Goal: Book appointment/travel/reservation

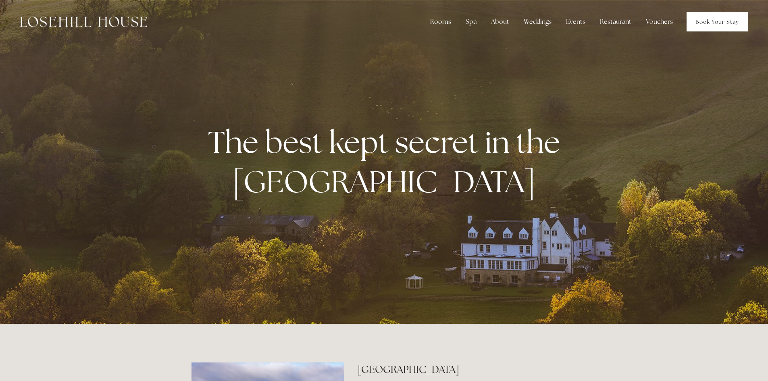
click at [712, 21] on link "Book Your Stay" at bounding box center [716, 21] width 61 height 19
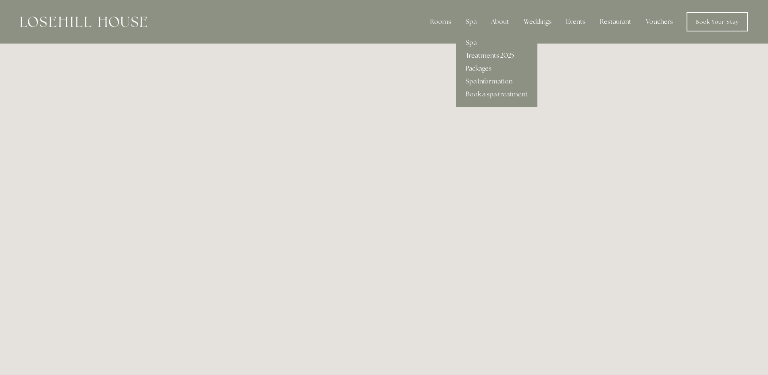
click at [471, 40] on link "Spa" at bounding box center [496, 42] width 81 height 13
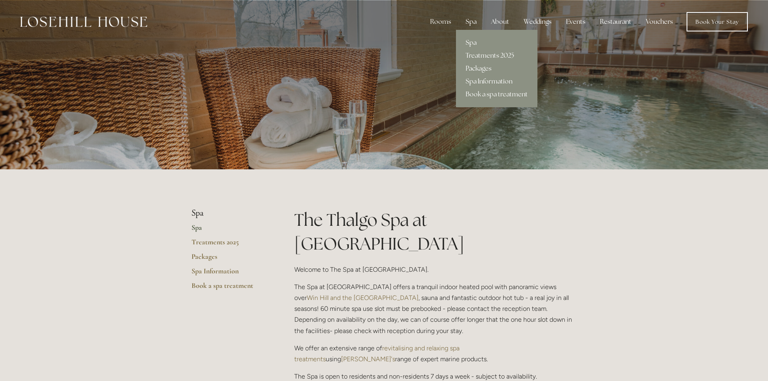
click at [482, 80] on link "Spa Information" at bounding box center [496, 81] width 81 height 13
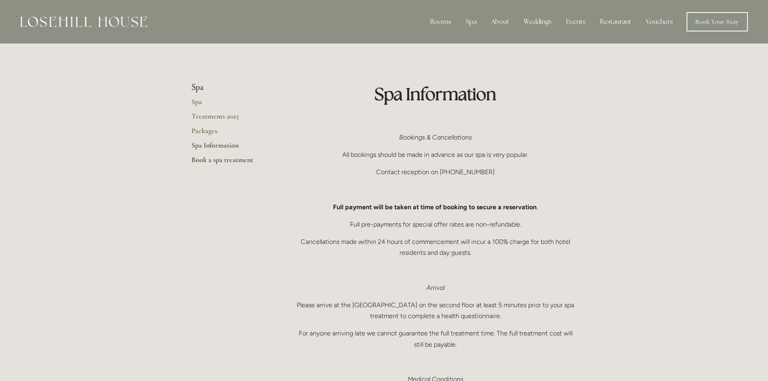
click at [204, 161] on link "Book a spa treatment" at bounding box center [229, 162] width 77 height 15
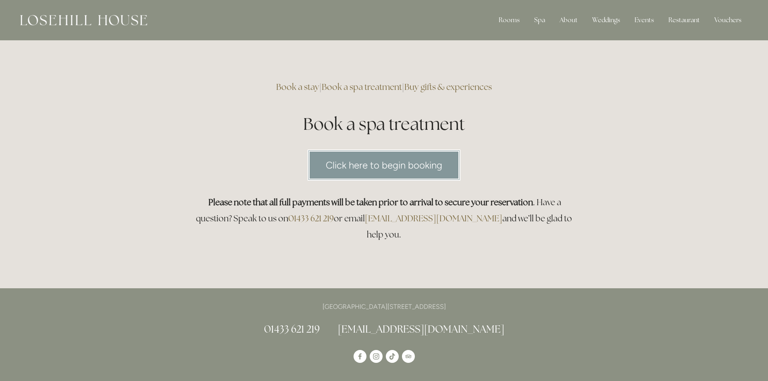
click at [394, 162] on link "Click here to begin booking" at bounding box center [383, 165] width 153 height 31
